Goal: Information Seeking & Learning: Learn about a topic

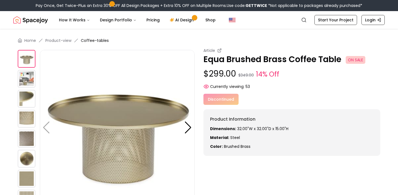
drag, startPoint x: 254, startPoint y: 147, endPoint x: 206, endPoint y: 120, distance: 54.9
click at [206, 120] on div "Product Information Dimensions: 32.00"W x 32.00"D x 15.00"H Material: Steel Col…" at bounding box center [291, 132] width 177 height 46
copy div "Product Information Dimensions: 32.00"W x 32.00"D x 15.00"H Material: Steel Col…"
click at [185, 128] on div at bounding box center [187, 127] width 7 height 12
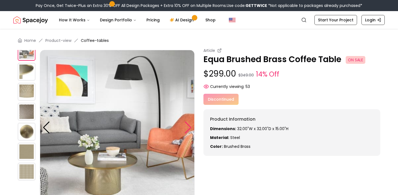
click at [185, 128] on div at bounding box center [187, 127] width 7 height 12
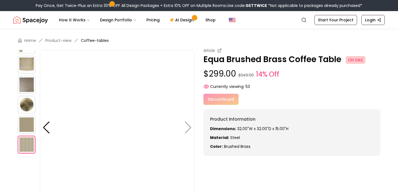
click at [189, 127] on img at bounding box center [117, 127] width 155 height 155
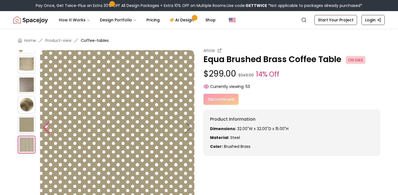
click at [46, 129] on div at bounding box center [46, 127] width 7 height 12
click at [24, 91] on img at bounding box center [27, 85] width 18 height 18
click at [27, 63] on img at bounding box center [27, 65] width 18 height 18
click at [48, 127] on div at bounding box center [46, 127] width 7 height 12
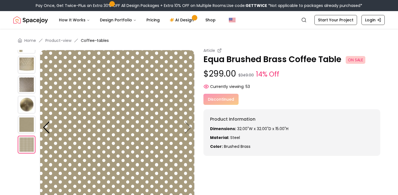
click at [27, 117] on img at bounding box center [27, 124] width 18 height 18
click at [26, 76] on img at bounding box center [27, 85] width 18 height 18
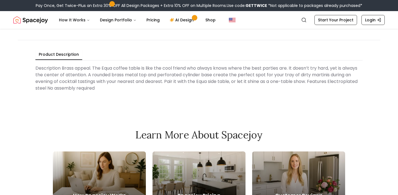
scroll to position [188, 0]
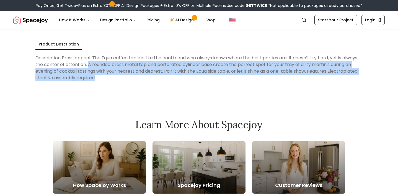
drag, startPoint x: 107, startPoint y: 78, endPoint x: 87, endPoint y: 66, distance: 23.0
click at [87, 66] on Description "Description Brass appeal. The Equa coffee table is like the cool friend who alw…" at bounding box center [198, 67] width 327 height 31
copy Description "A rounded brass metal top and perforated cylinder base create the perfect spot …"
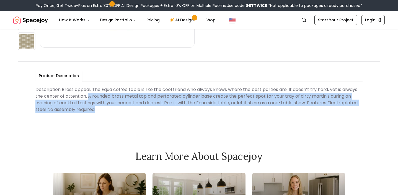
scroll to position [152, 0]
